Goal: Information Seeking & Learning: Learn about a topic

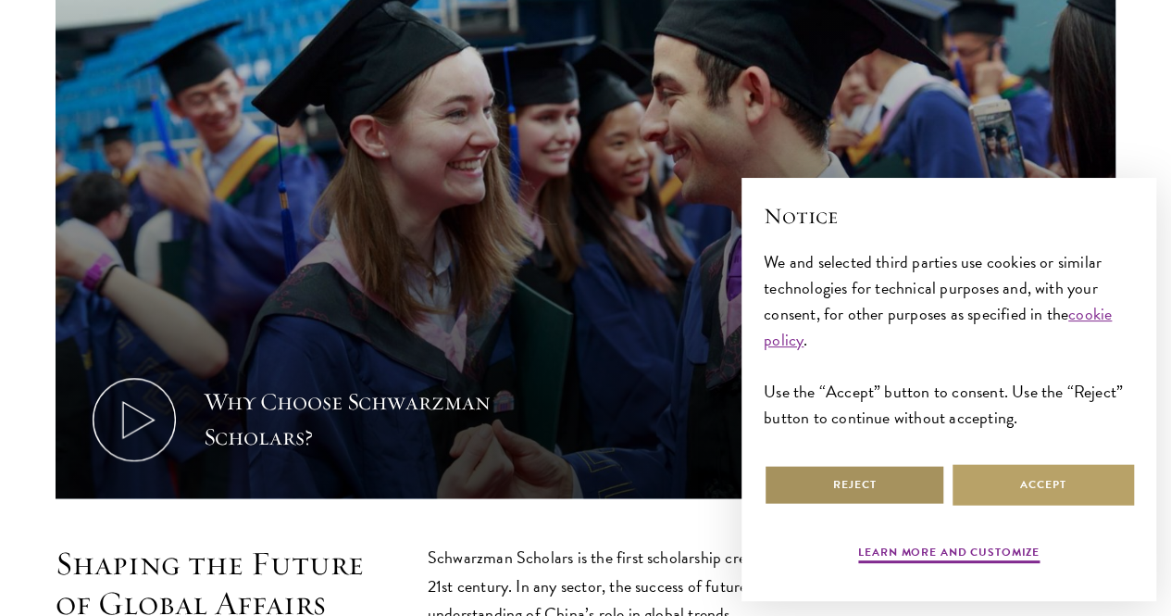
click at [810, 466] on button "Reject" at bounding box center [854, 485] width 181 height 42
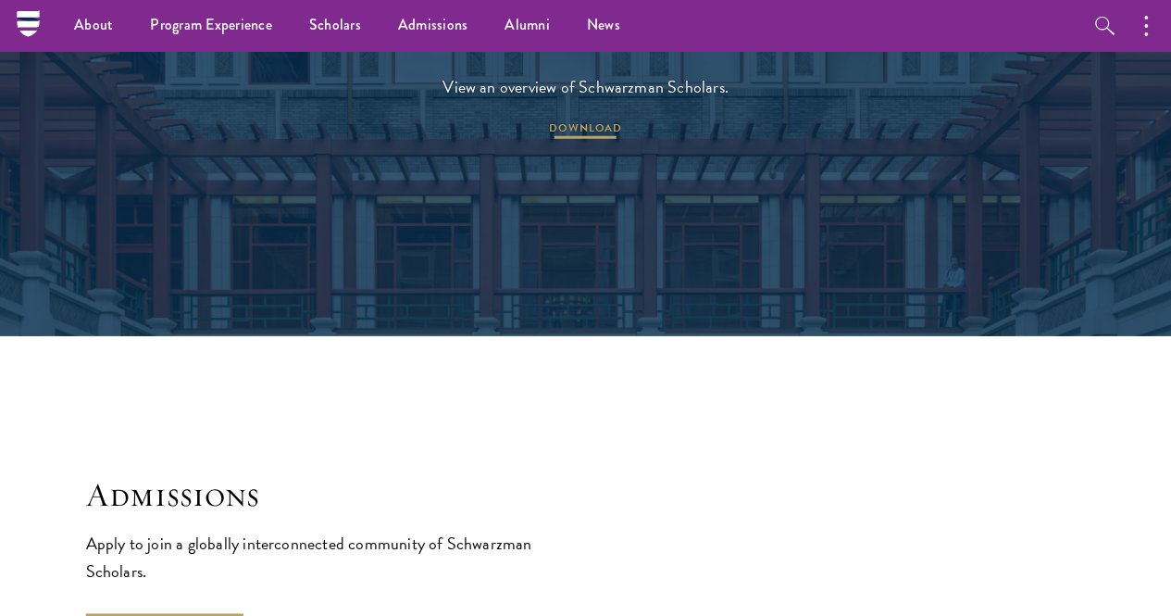
scroll to position [2499, 0]
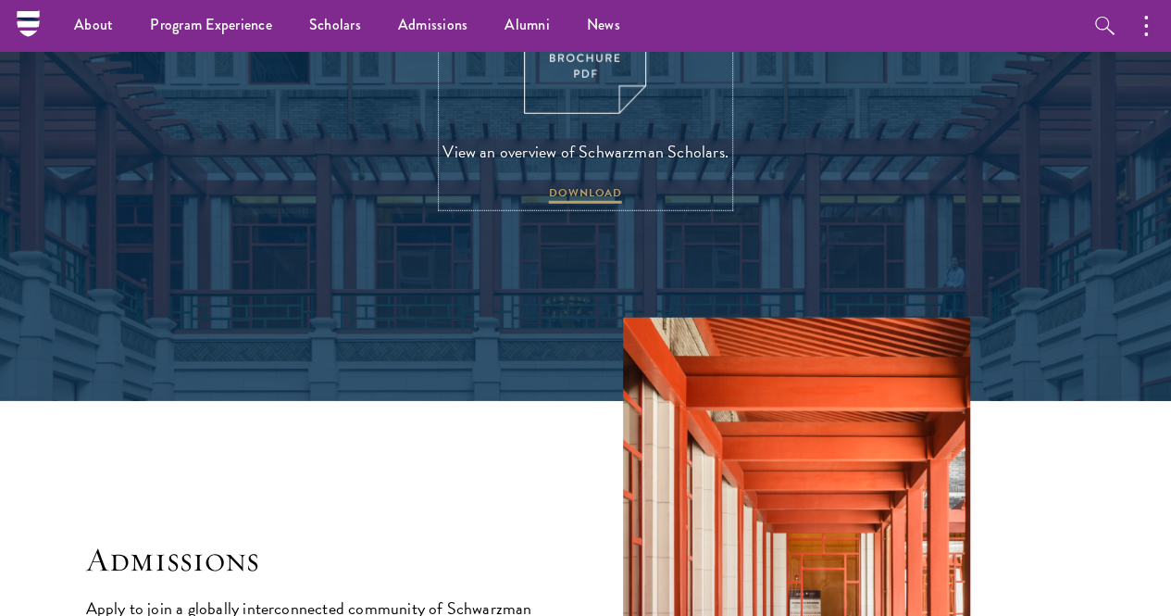
click at [572, 114] on img at bounding box center [585, 35] width 122 height 158
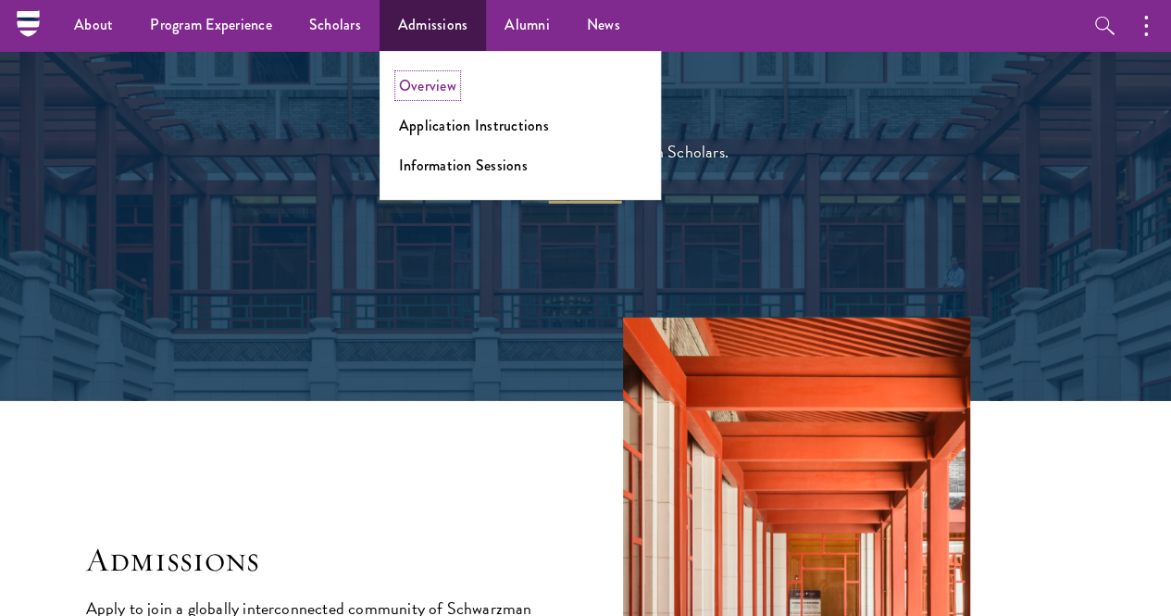
click at [445, 86] on link "Overview" at bounding box center [427, 85] width 57 height 21
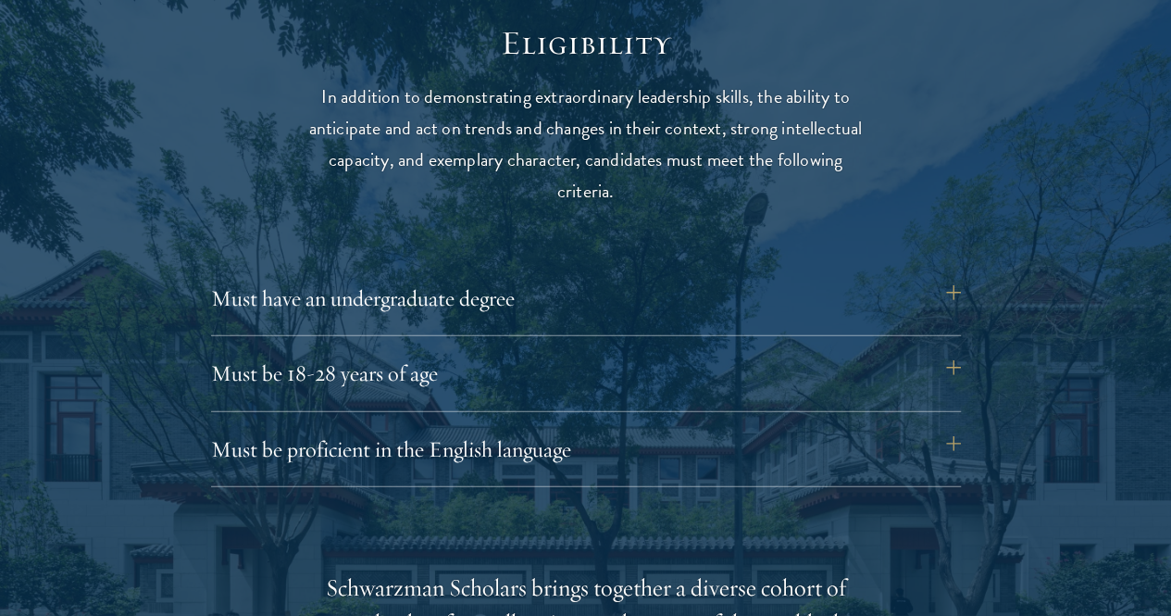
scroll to position [2407, 0]
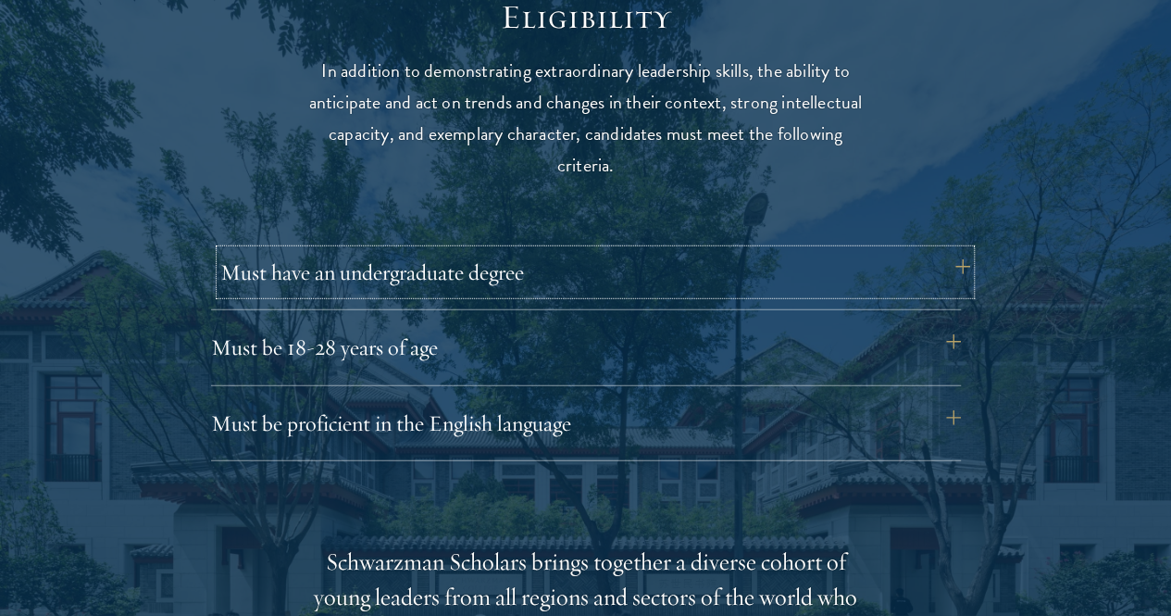
click at [453, 250] on button "Must have an undergraduate degree" at bounding box center [595, 272] width 750 height 44
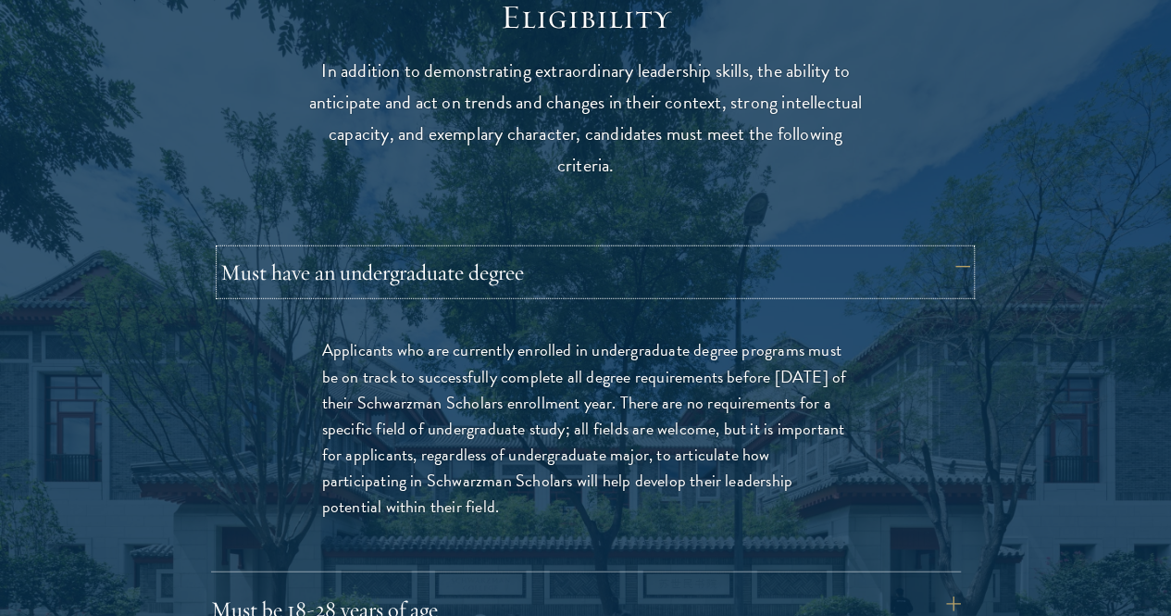
click at [437, 250] on button "Must have an undergraduate degree" at bounding box center [595, 272] width 750 height 44
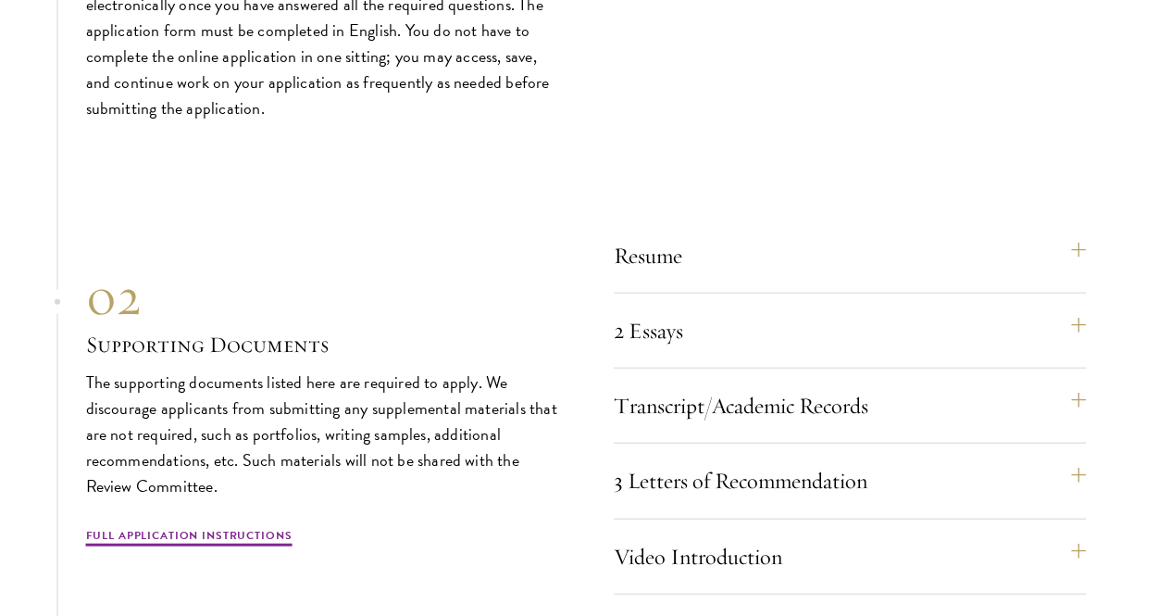
scroll to position [5554, 0]
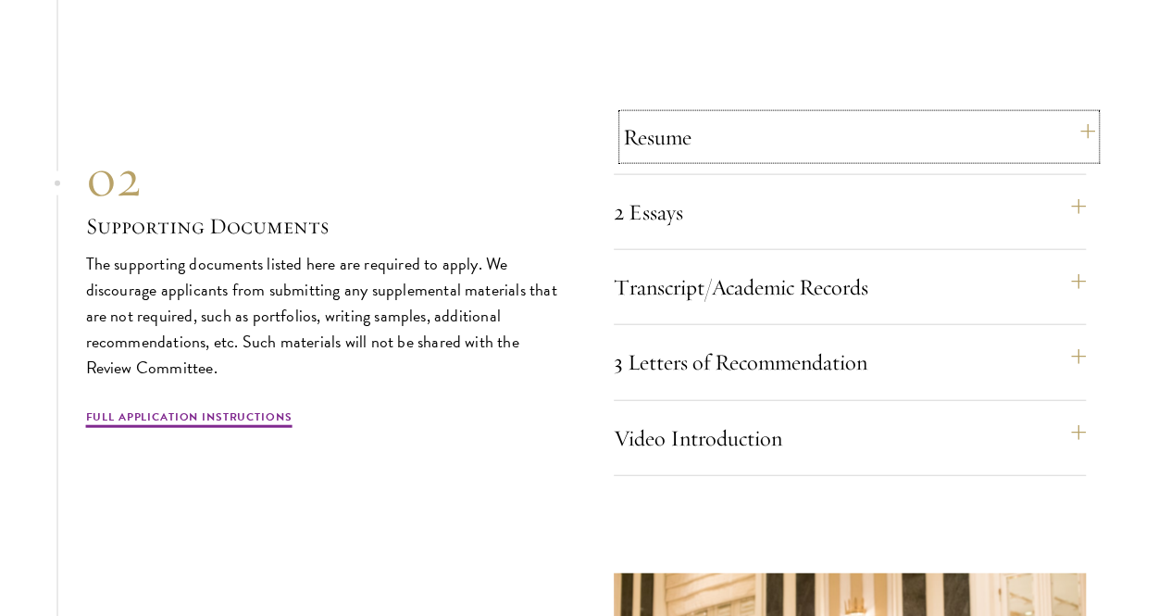
click at [1048, 159] on button "Resume" at bounding box center [859, 137] width 472 height 44
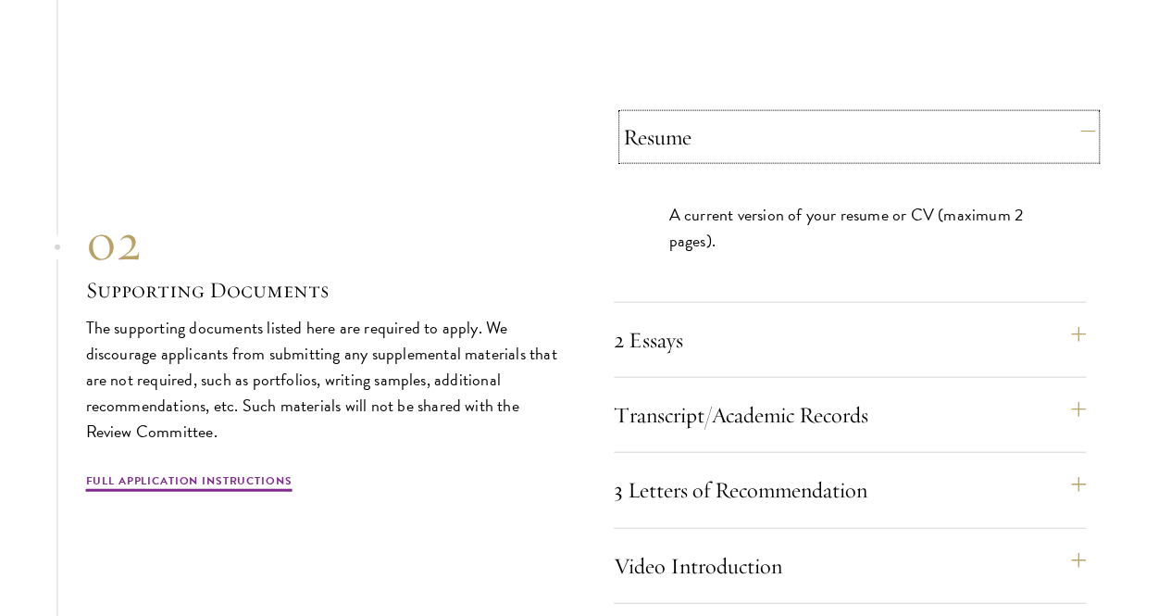
click at [1046, 159] on button "Resume" at bounding box center [859, 137] width 472 height 44
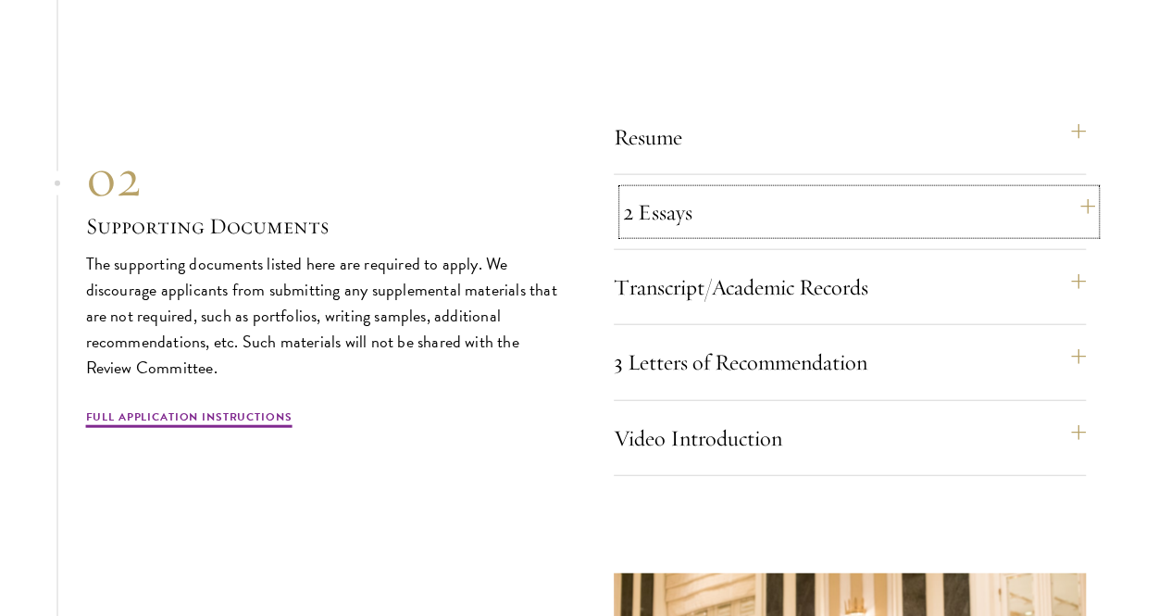
click at [895, 234] on button "2 Essays" at bounding box center [859, 212] width 472 height 44
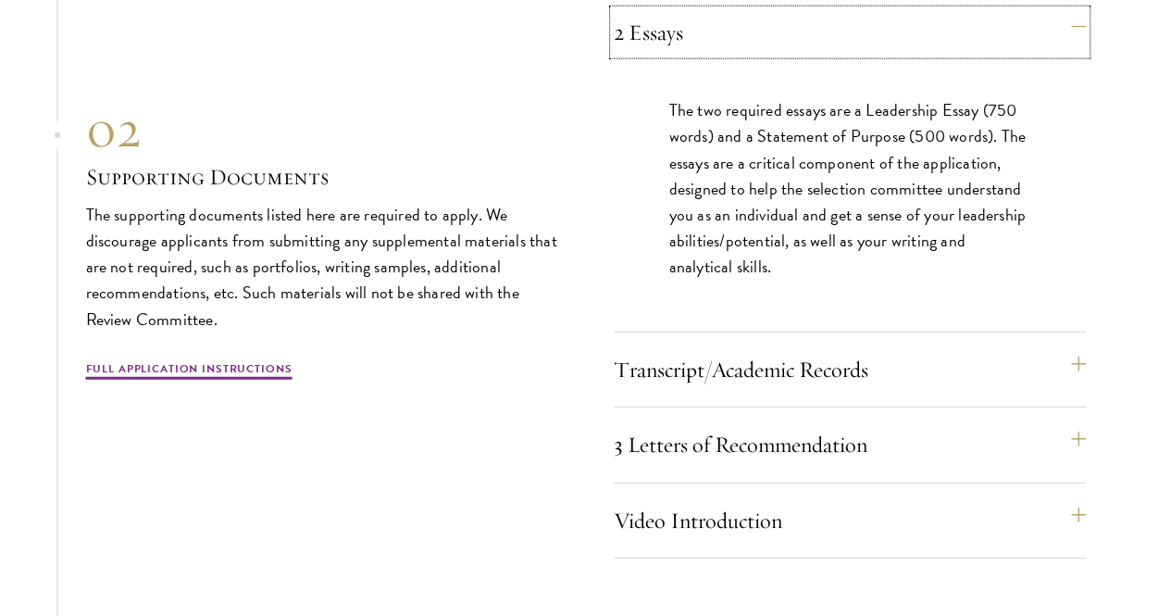
scroll to position [5739, 0]
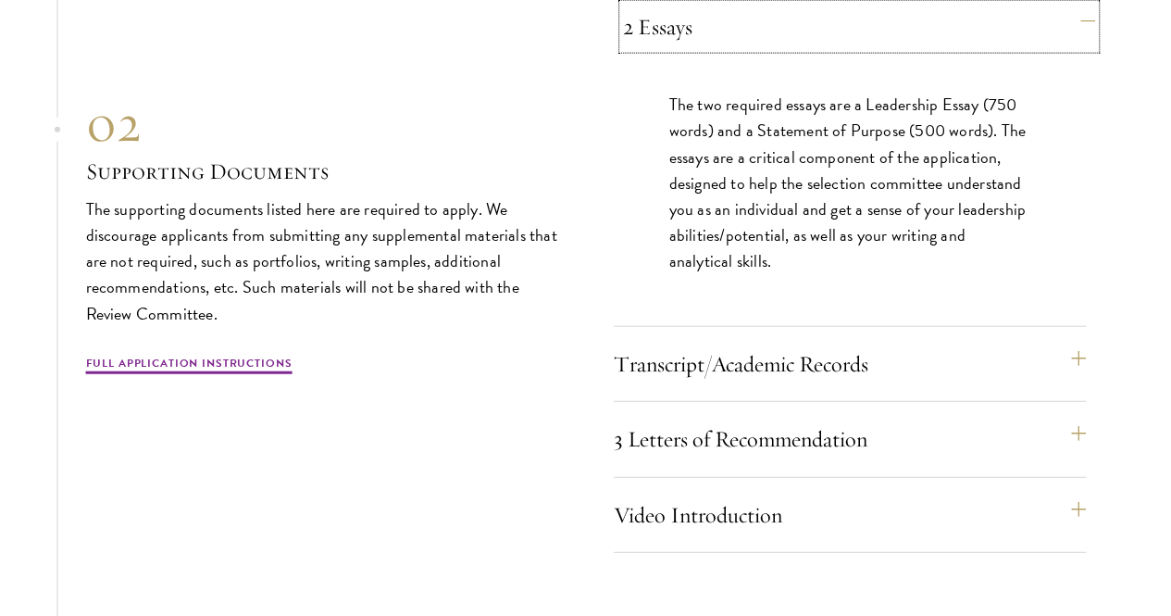
click at [921, 49] on button "2 Essays" at bounding box center [859, 27] width 472 height 44
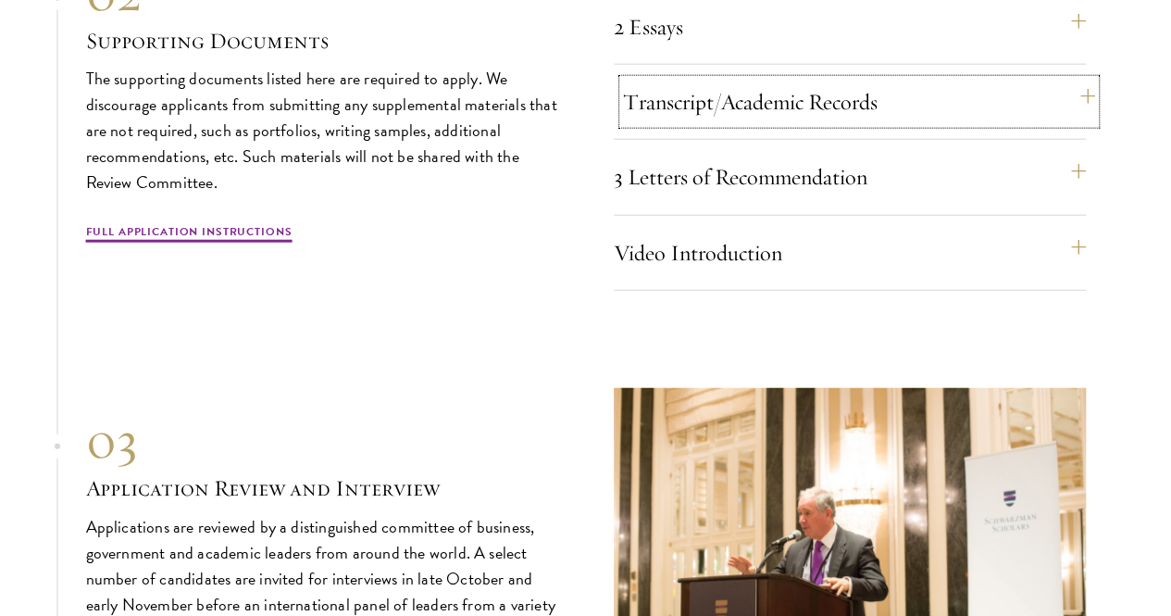
click at [876, 124] on button "Transcript/Academic Records" at bounding box center [859, 102] width 472 height 44
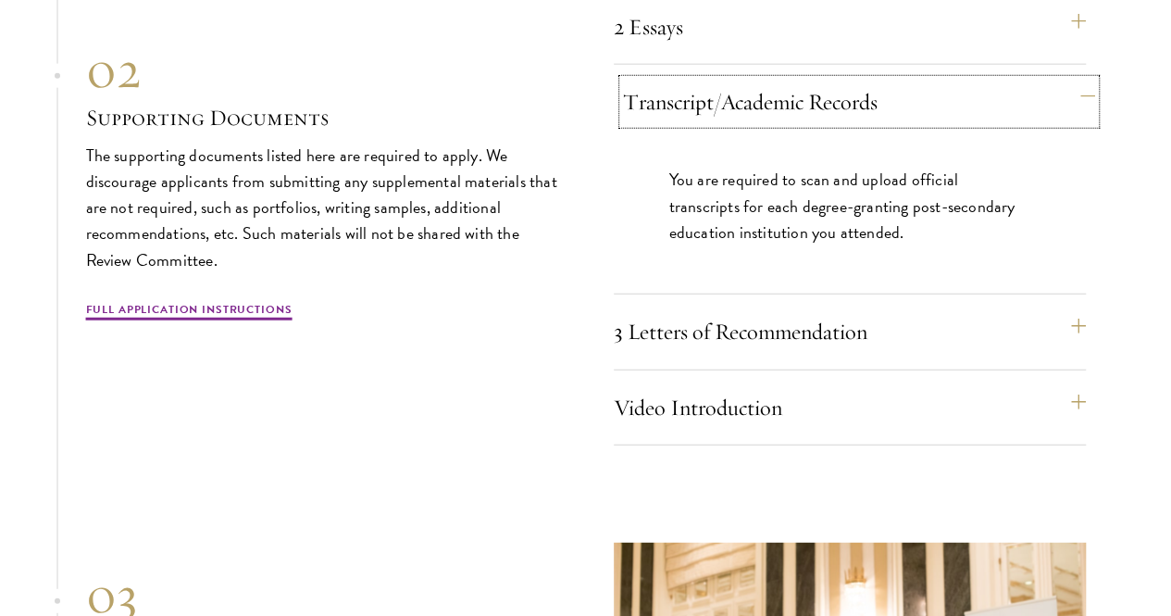
click at [876, 124] on button "Transcript/Academic Records" at bounding box center [859, 102] width 472 height 44
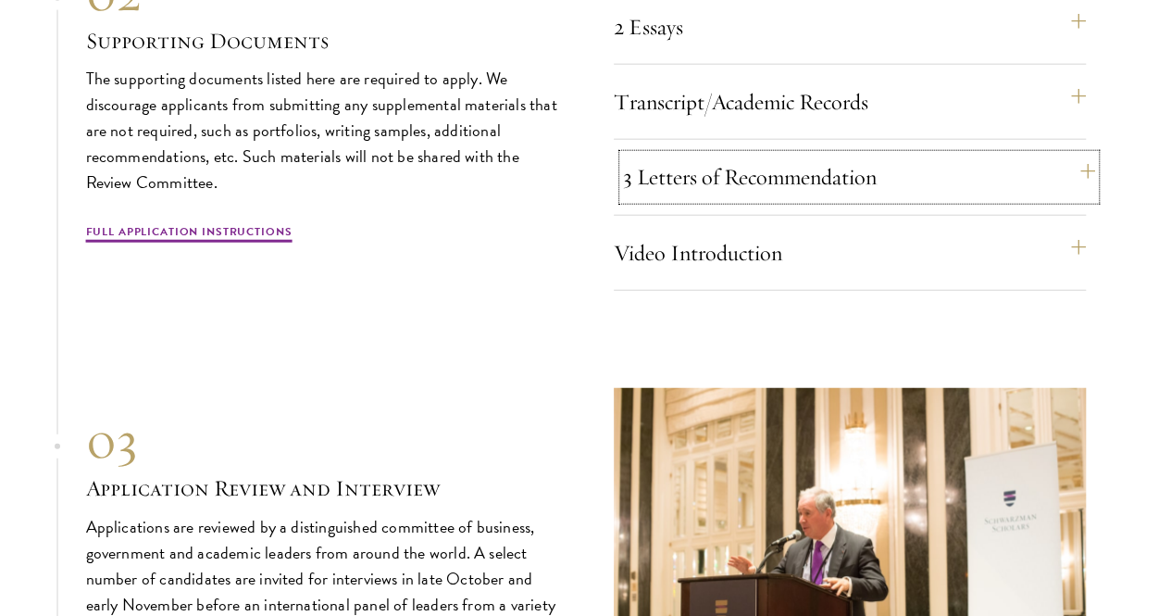
click at [863, 199] on button "3 Letters of Recommendation" at bounding box center [859, 177] width 472 height 44
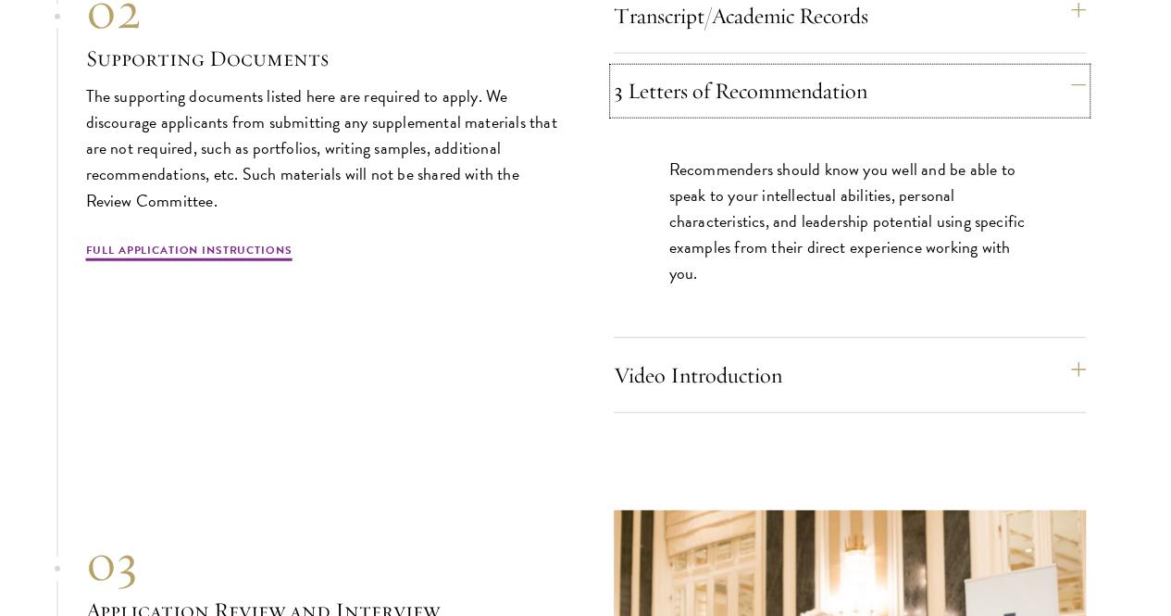
scroll to position [5925, 0]
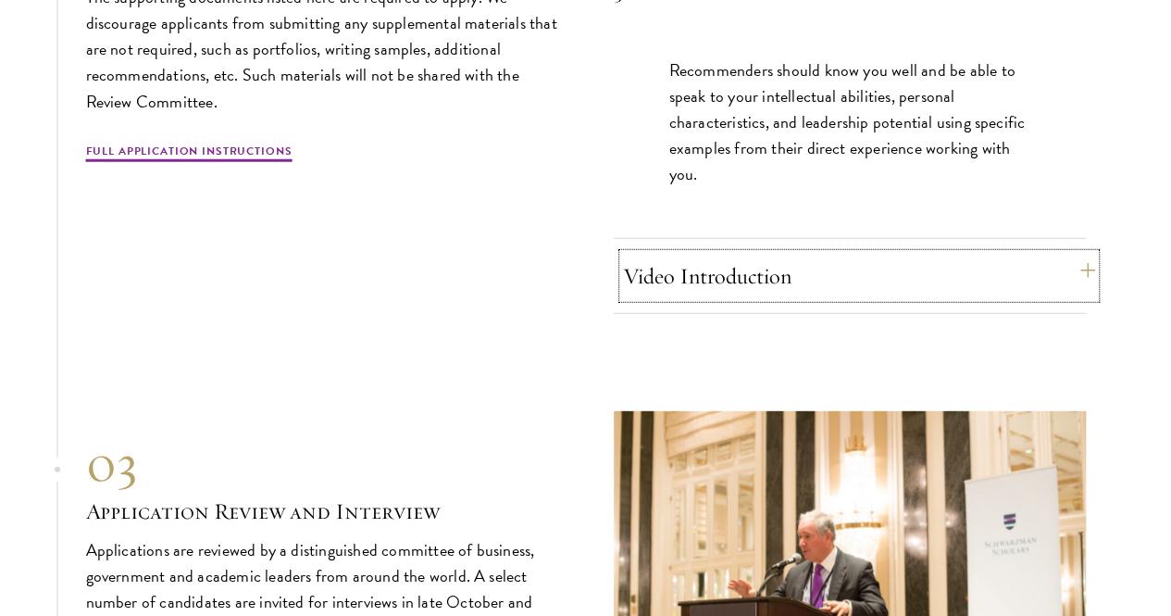
click at [847, 298] on button "Video Introduction" at bounding box center [859, 276] width 472 height 44
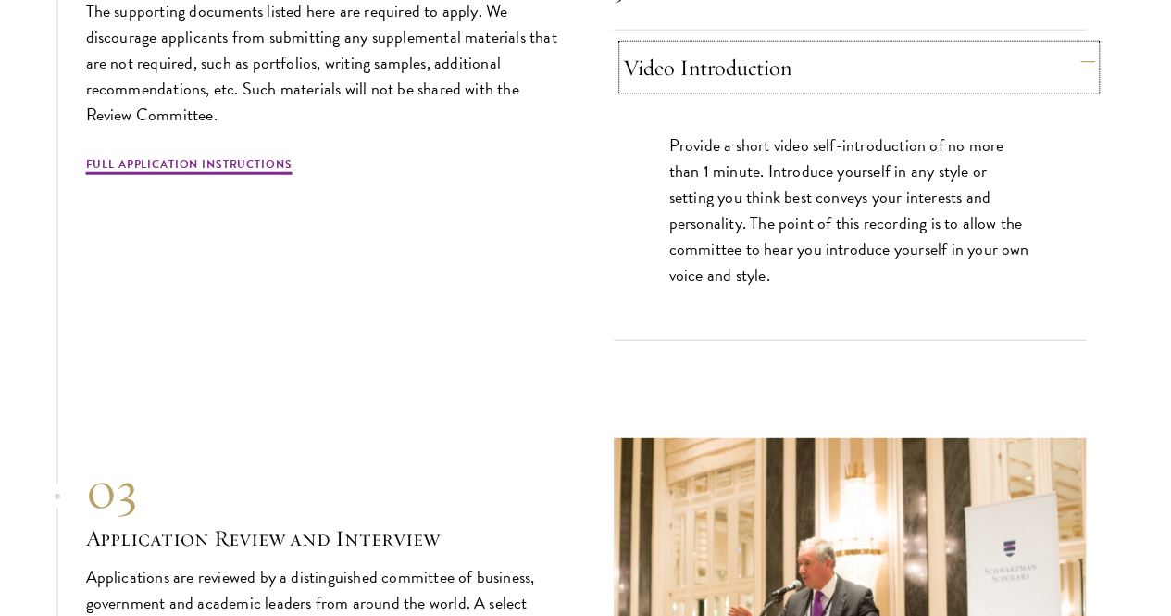
click at [874, 90] on button "Video Introduction" at bounding box center [859, 67] width 472 height 44
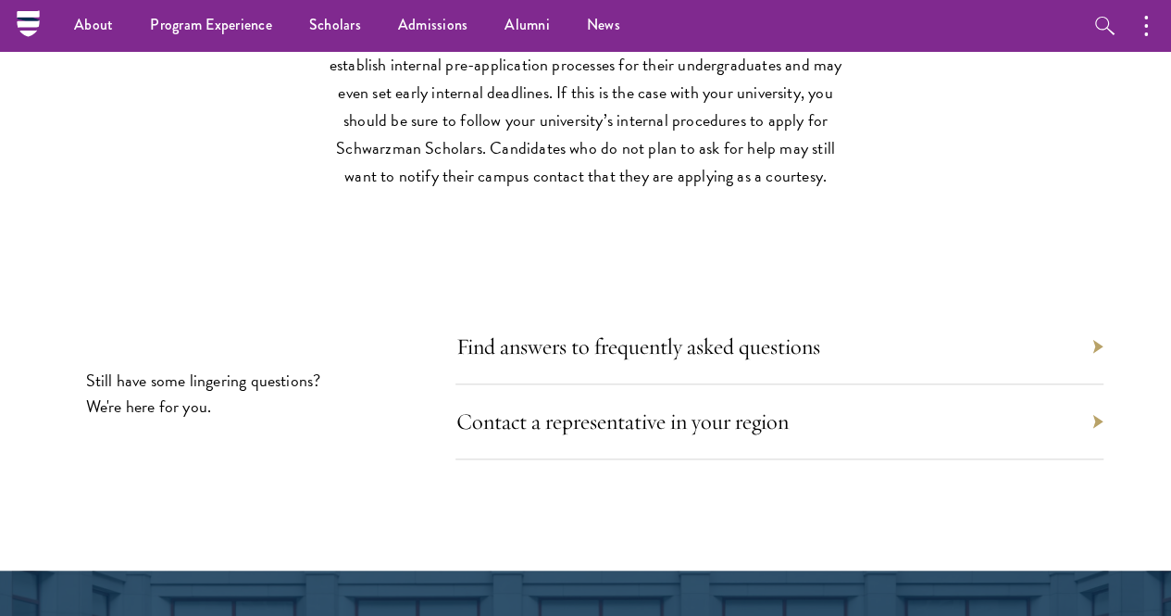
scroll to position [7869, 0]
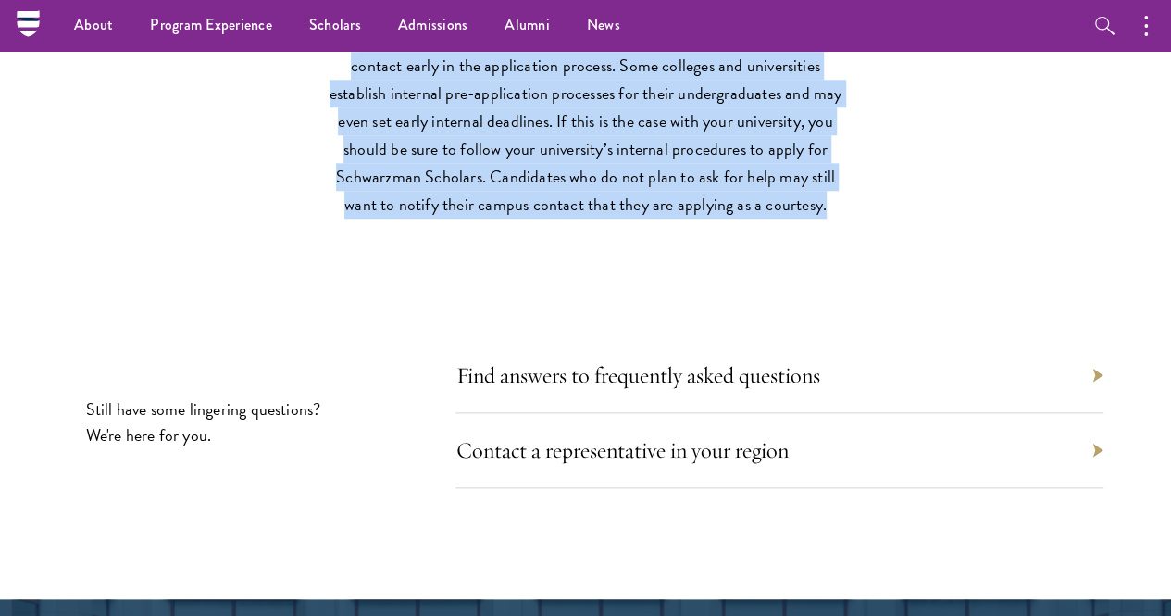
drag, startPoint x: 343, startPoint y: 191, endPoint x: 692, endPoint y: 406, distance: 409.5
click at [692, 218] on p "Currently enrolled undergraduates should coordinate with their campus contact e…" at bounding box center [586, 121] width 528 height 194
click at [598, 218] on p "Currently enrolled undergraduates should coordinate with their campus contact e…" at bounding box center [586, 121] width 528 height 194
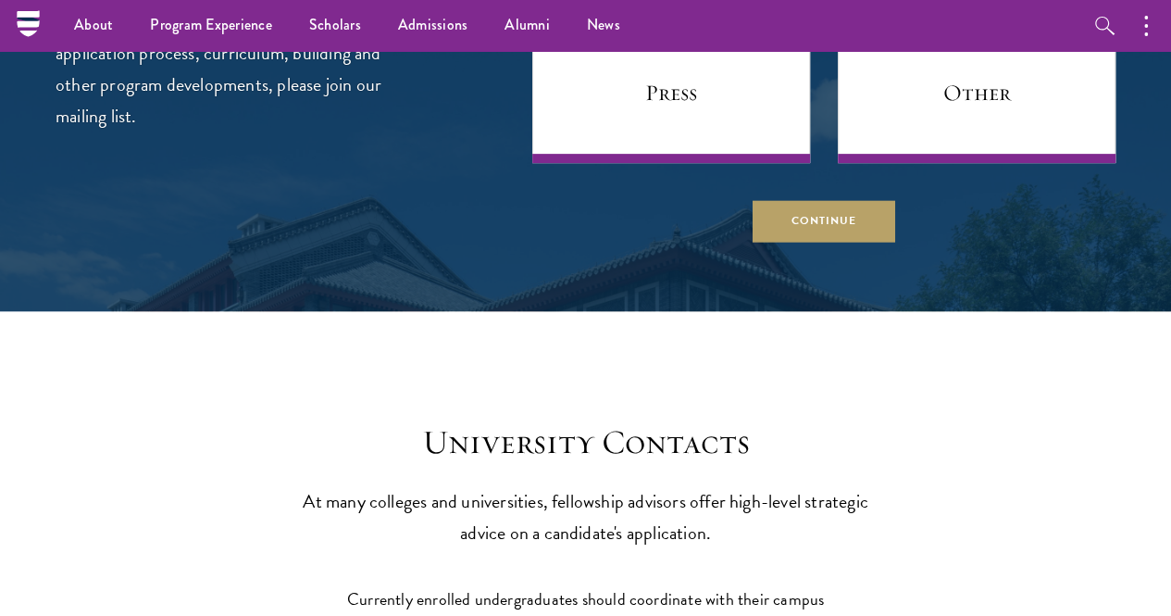
scroll to position [7084, 0]
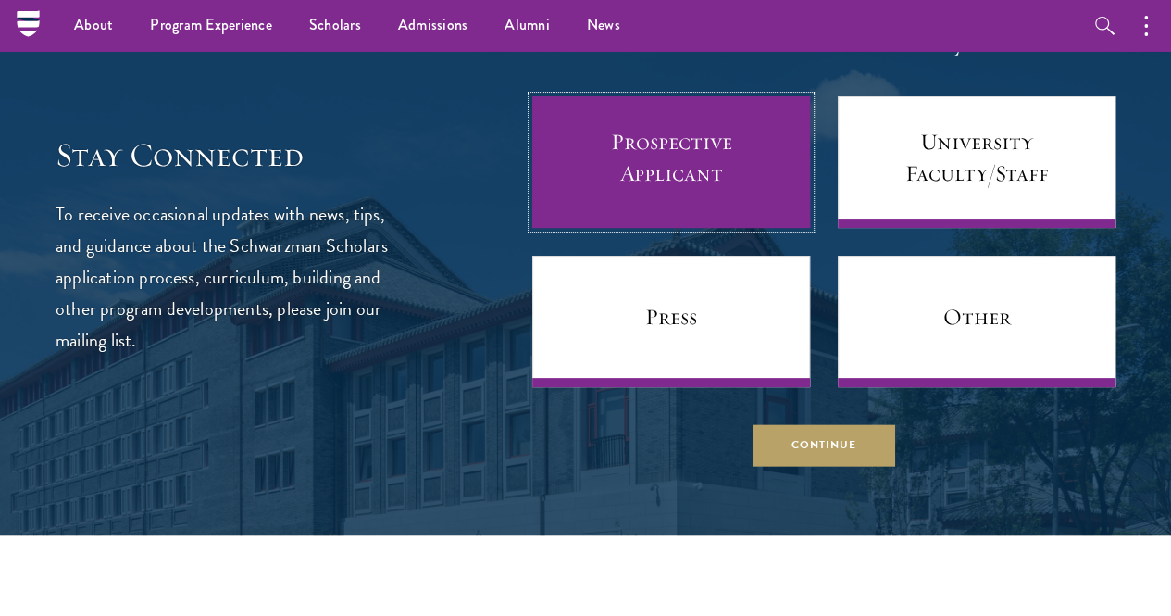
click at [704, 228] on link "Prospective Applicant" at bounding box center [671, 161] width 278 height 131
click at [630, 228] on link "Prospective Applicant" at bounding box center [671, 161] width 278 height 131
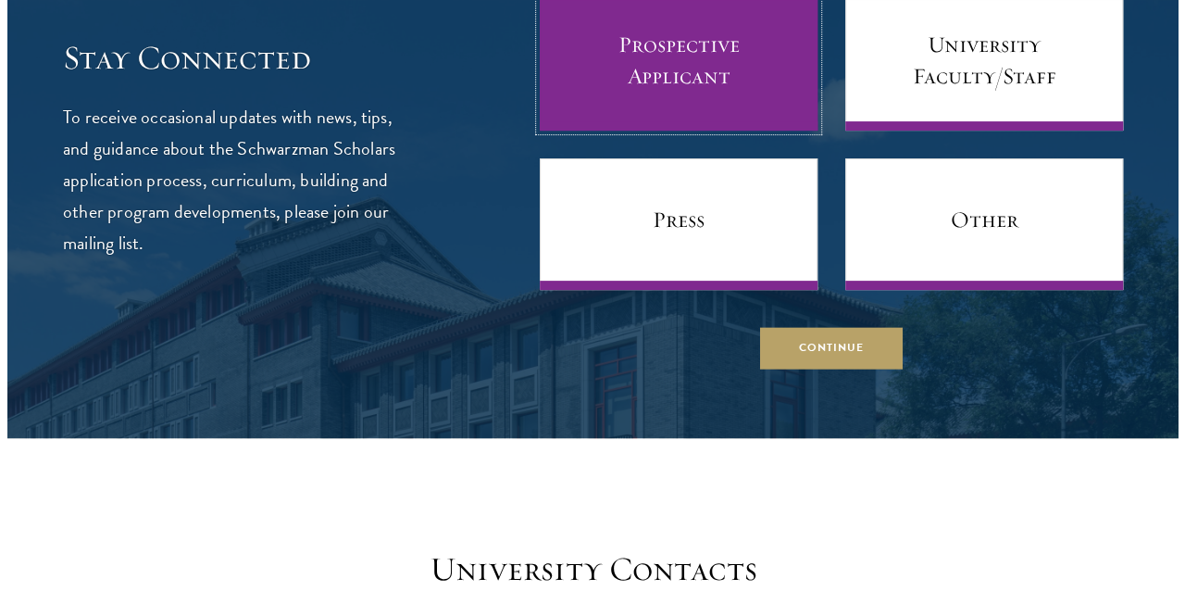
scroll to position [7269, 0]
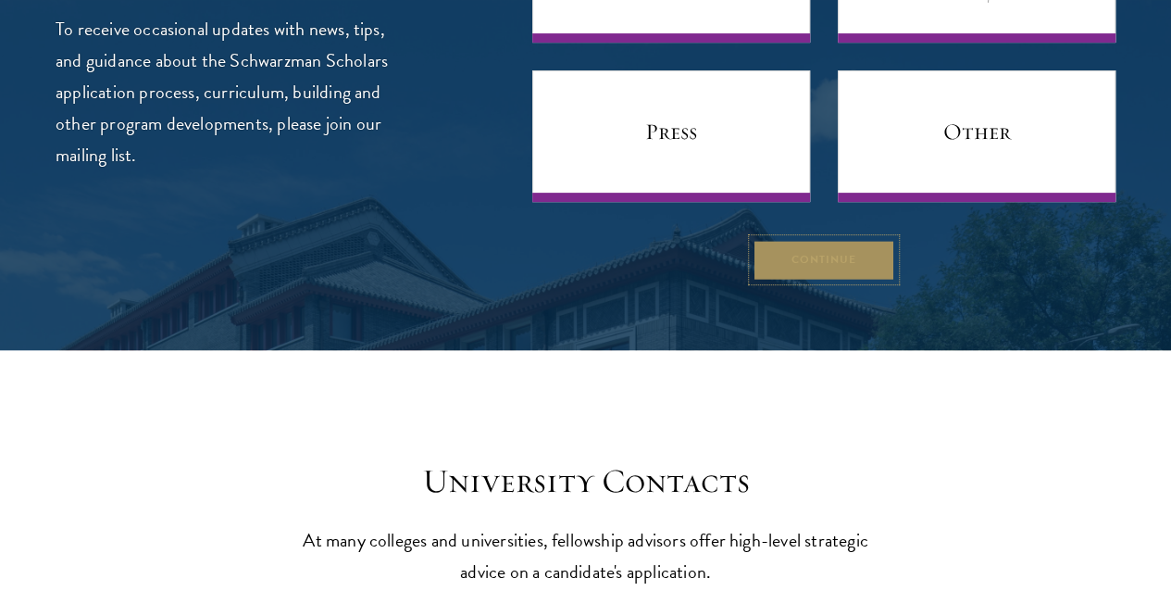
click at [789, 280] on button "Continue" at bounding box center [824, 260] width 143 height 42
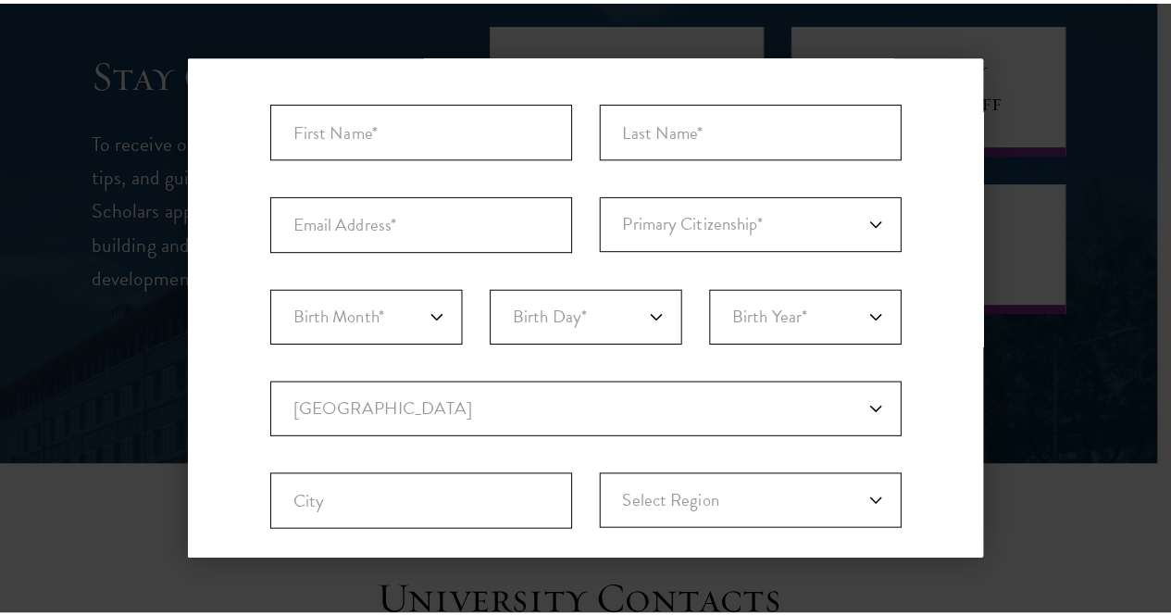
scroll to position [639, 0]
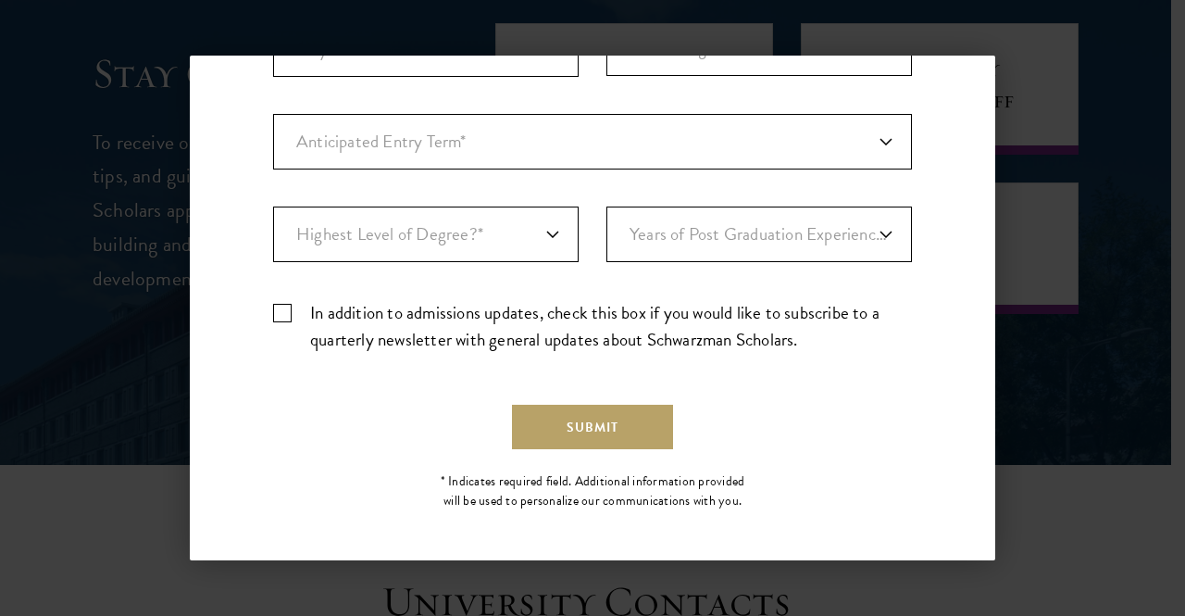
click at [187, 141] on div "Back Stay Connected Please select what best describes you: Prospective Applican…" at bounding box center [592, 308] width 1185 height 505
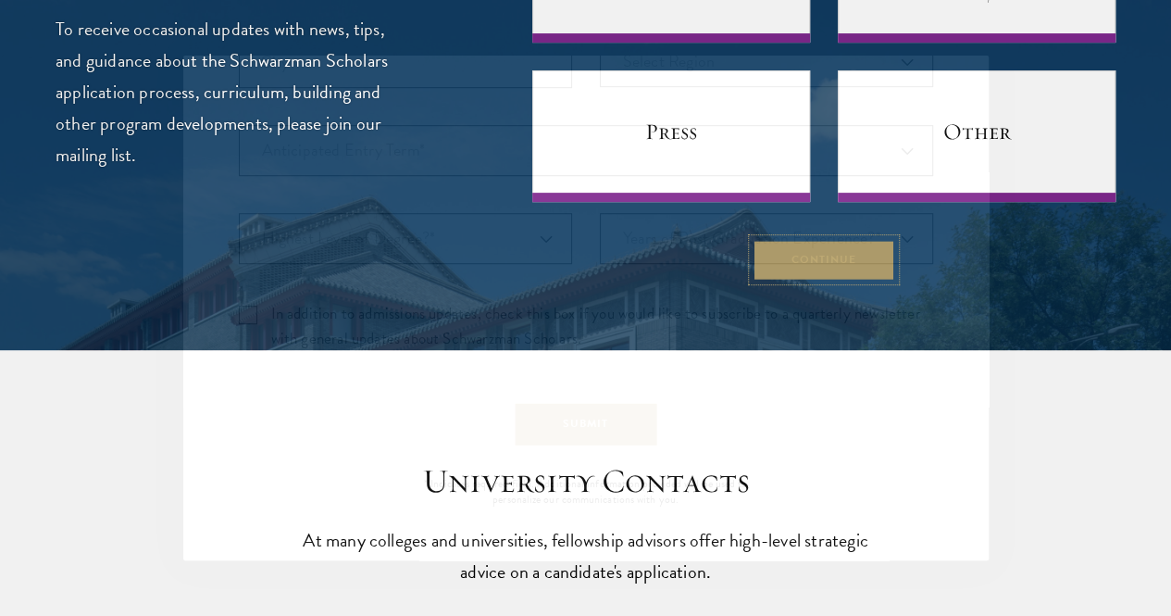
scroll to position [0, 0]
